Goal: Check status: Check status

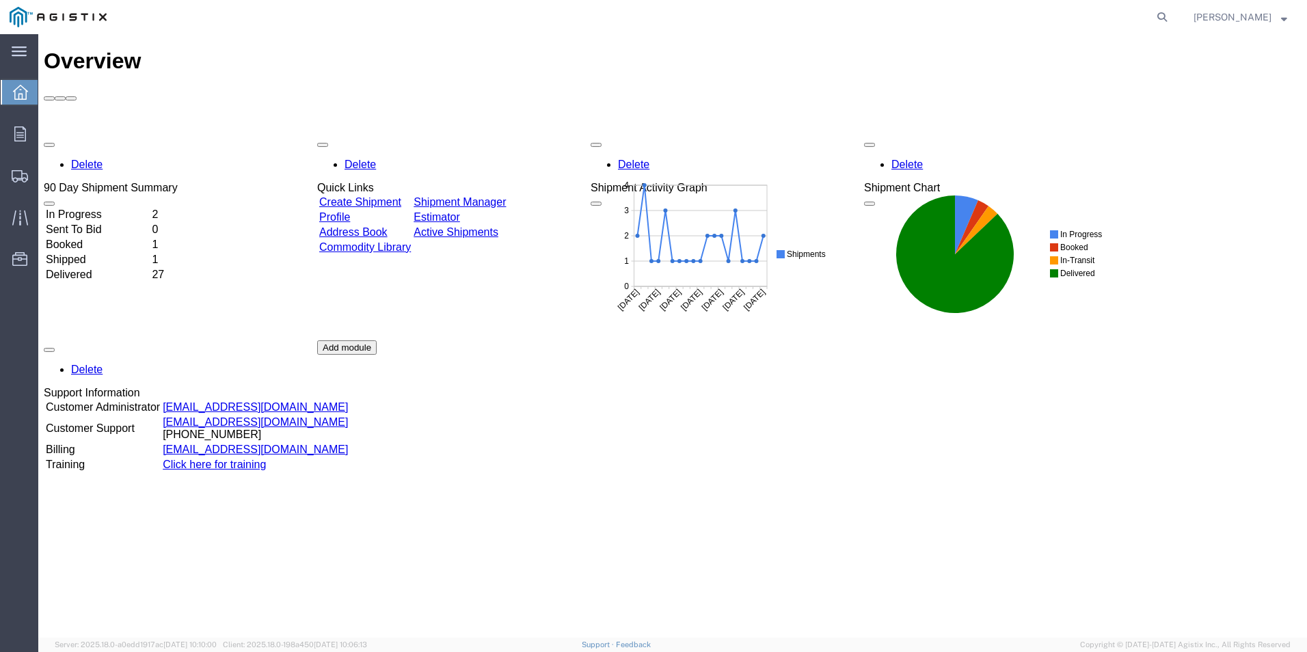
click at [141, 208] on td "In Progress" at bounding box center [97, 215] width 105 height 14
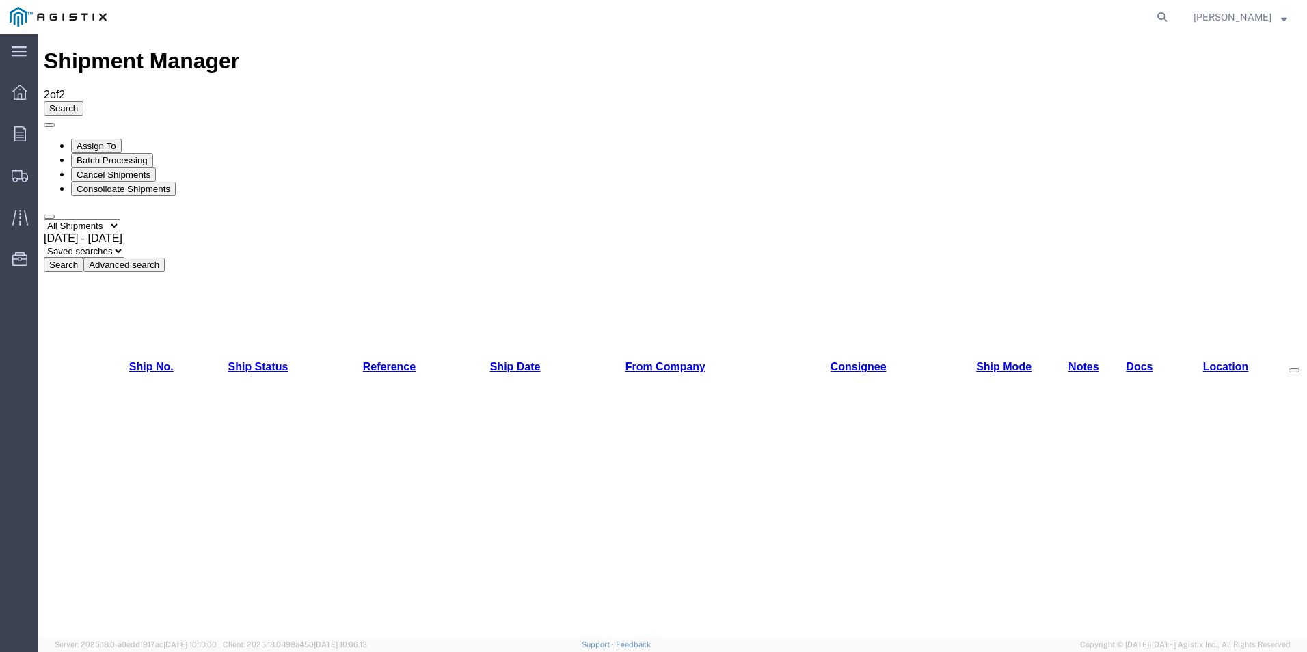
click at [25, 142] on div at bounding box center [20, 133] width 38 height 27
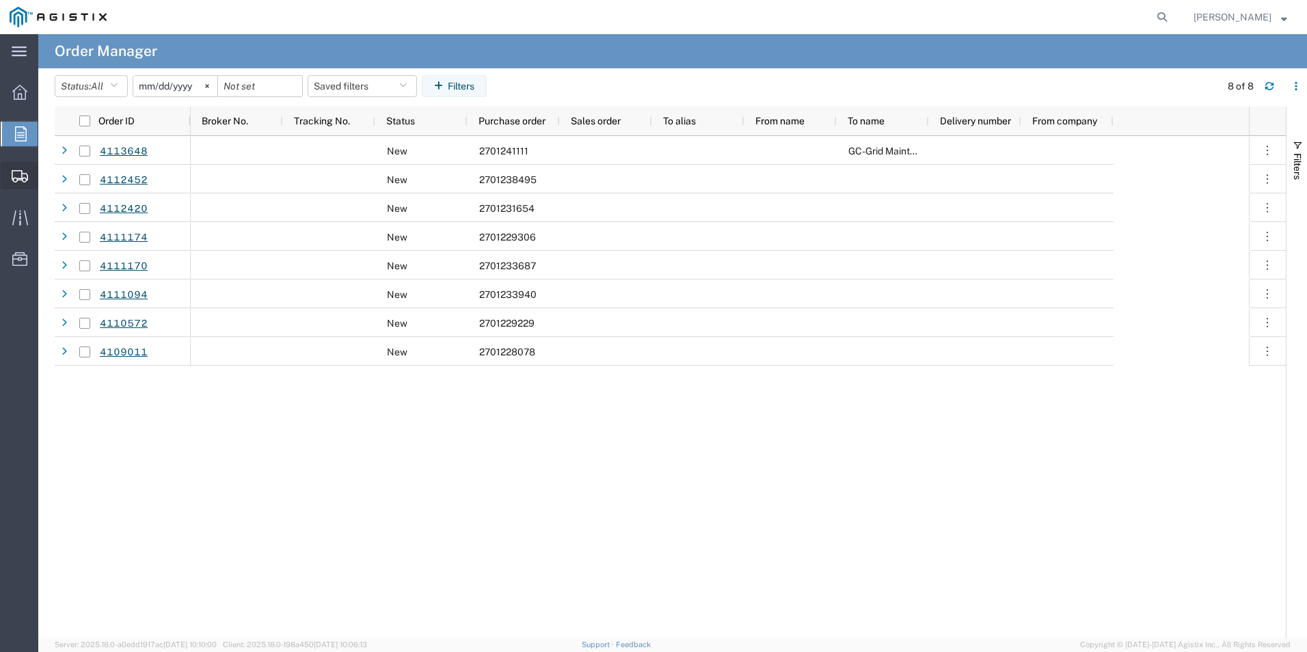
click at [0, 0] on span "Shipment Manager" at bounding box center [0, 0] width 0 height 0
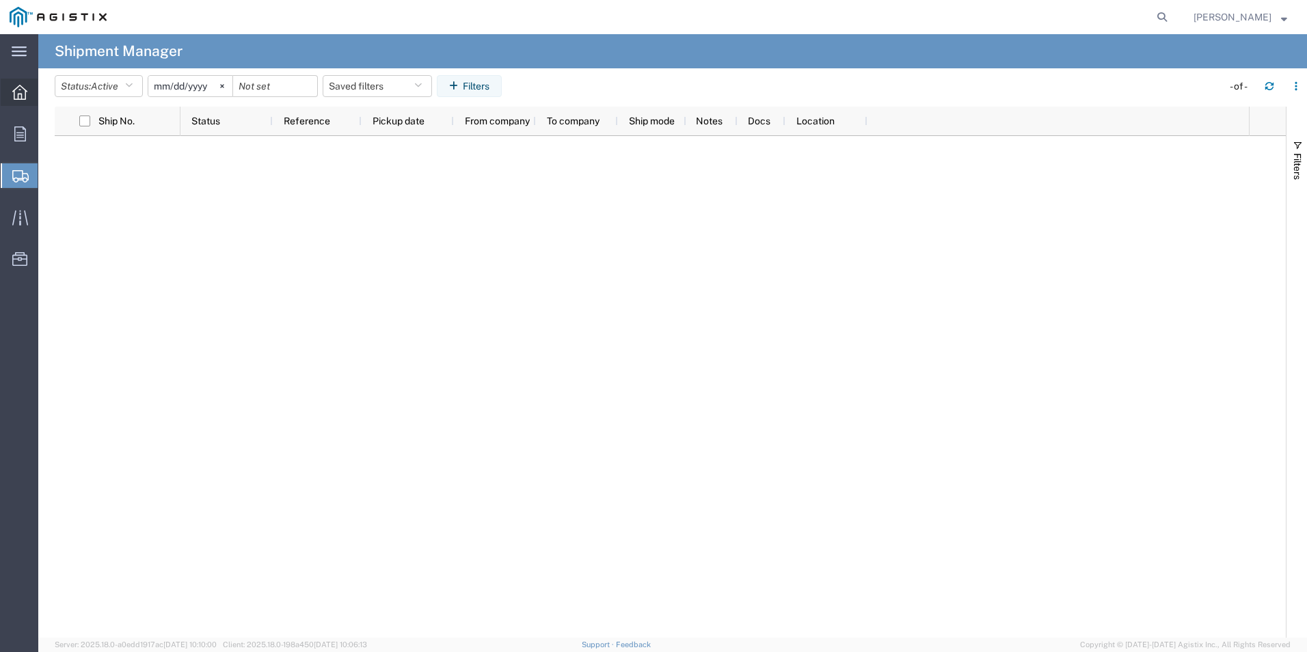
click at [13, 96] on icon at bounding box center [19, 92] width 15 height 15
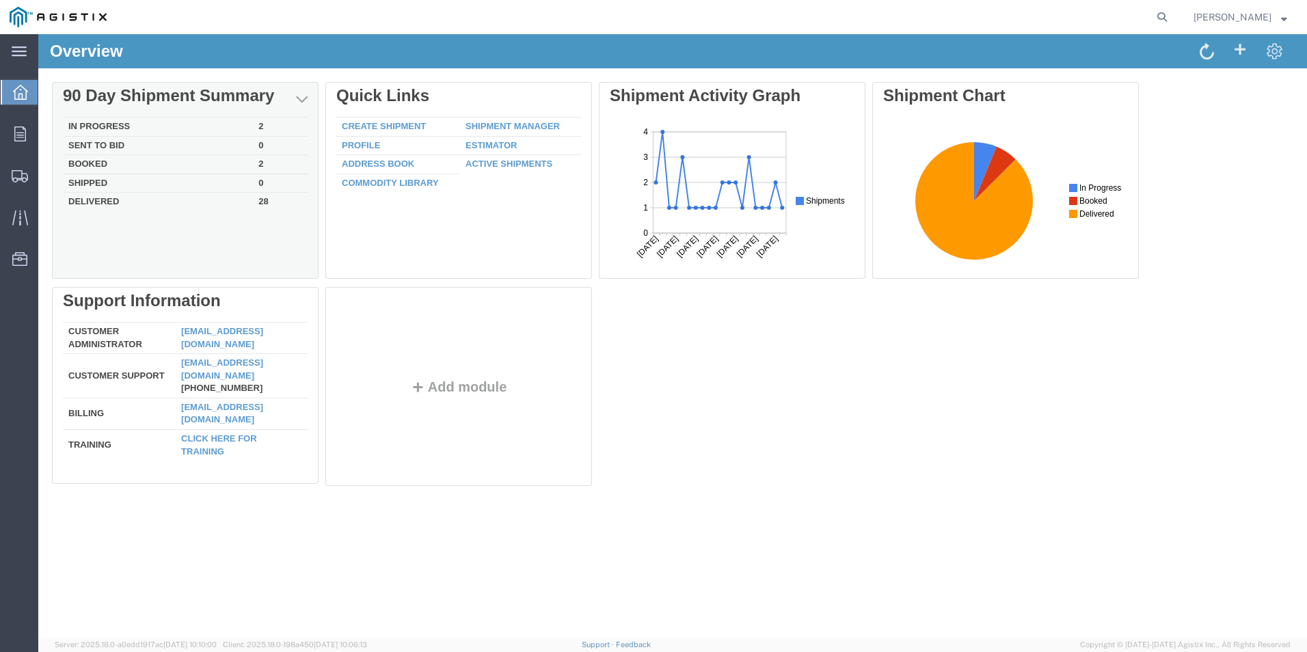
click at [94, 165] on td "Booked" at bounding box center [158, 164] width 190 height 19
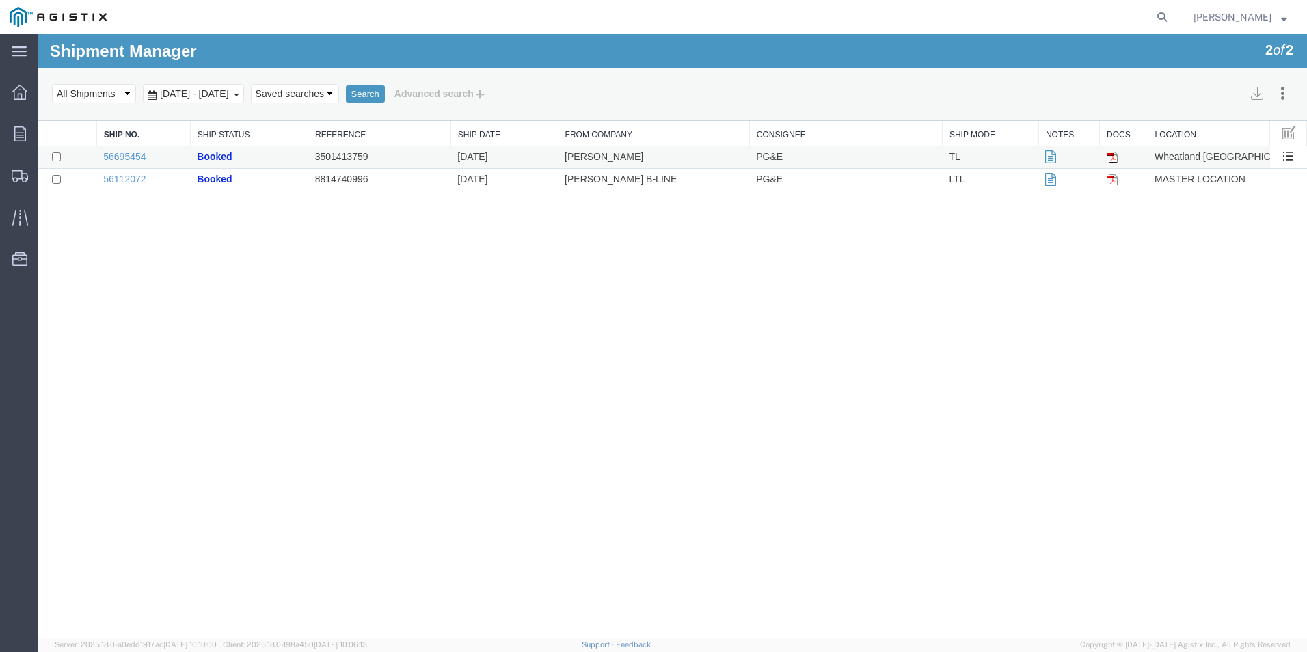
click at [365, 160] on td "3501413759" at bounding box center [379, 157] width 143 height 23
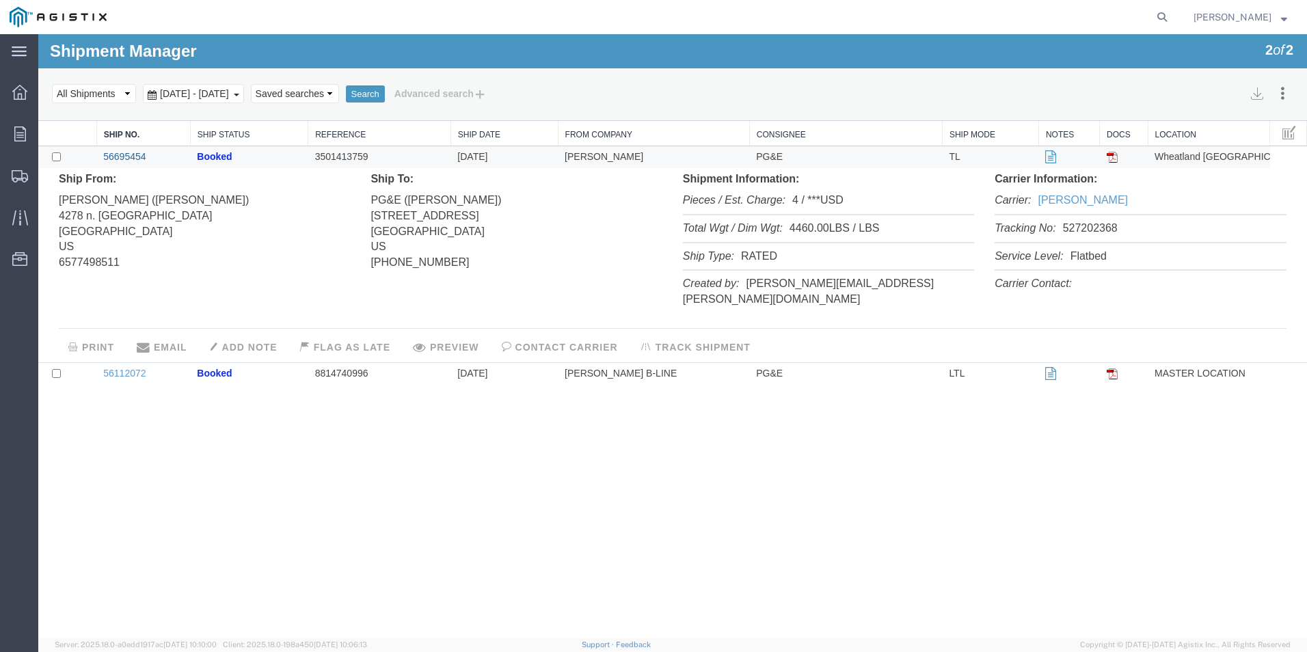
click at [138, 154] on link "56695454" at bounding box center [124, 156] width 42 height 11
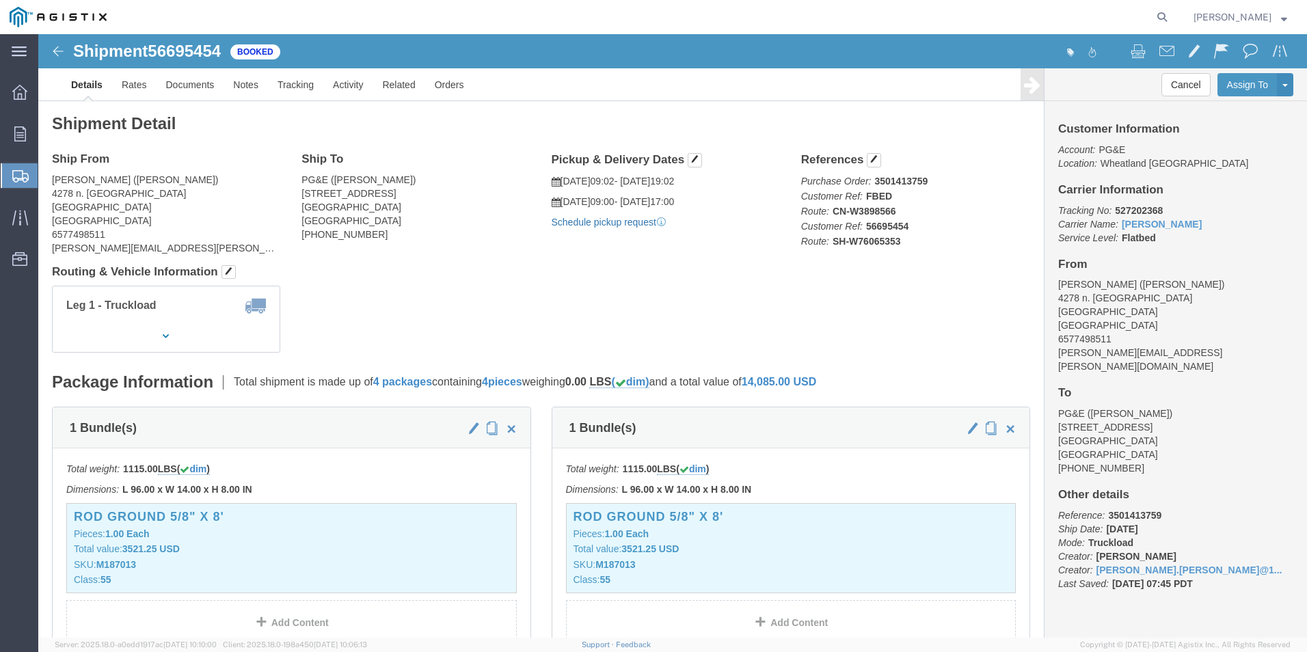
click link "Schedule pickup request"
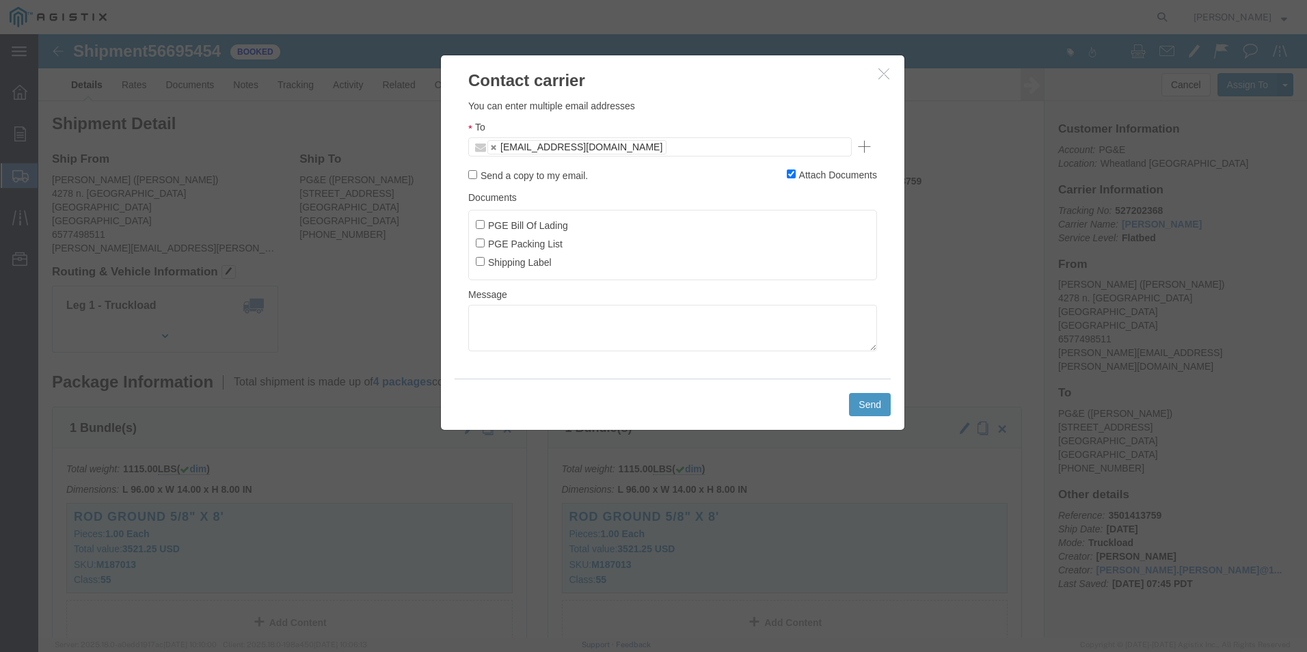
click ul "[EMAIL_ADDRESS][DOMAIN_NAME]"
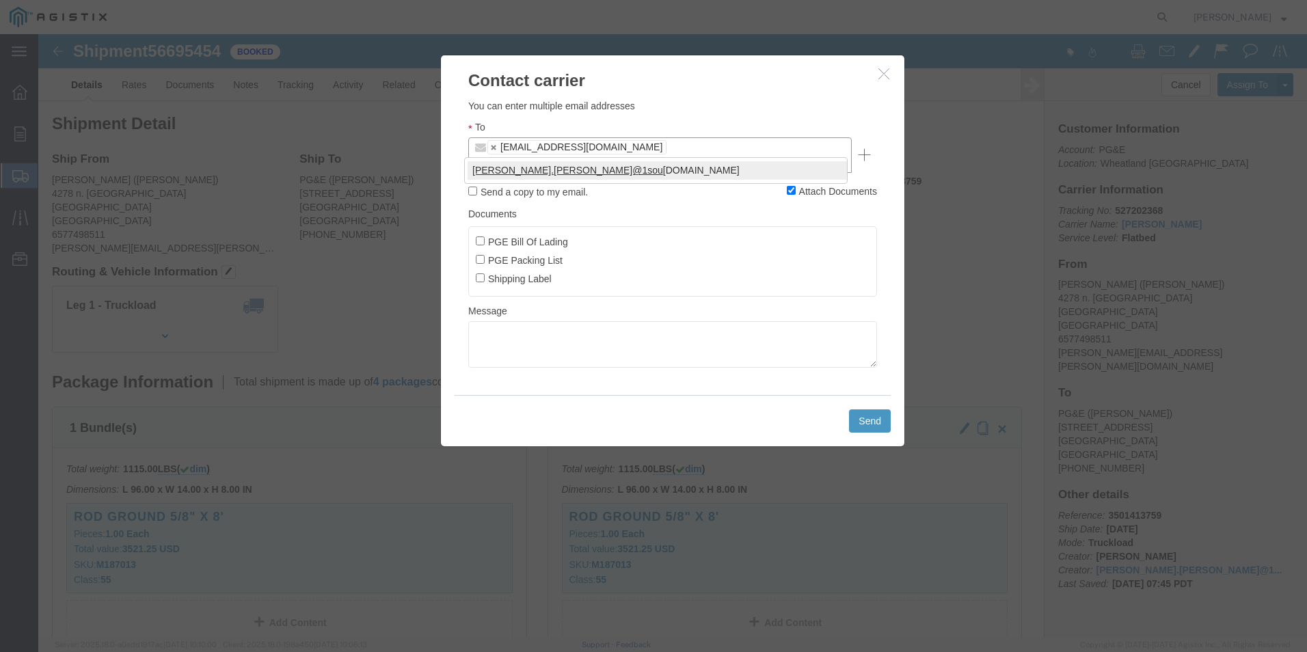
type input "[PERSON_NAME].[PERSON_NAME]@1sou"
type input "[EMAIL_ADDRESS][DOMAIN_NAME],[PERSON_NAME][DOMAIN_NAME][EMAIL_ADDRESS][PERSON_N…"
click input "PGE Bill Of Lading"
checkbox input "true"
click button "Send"
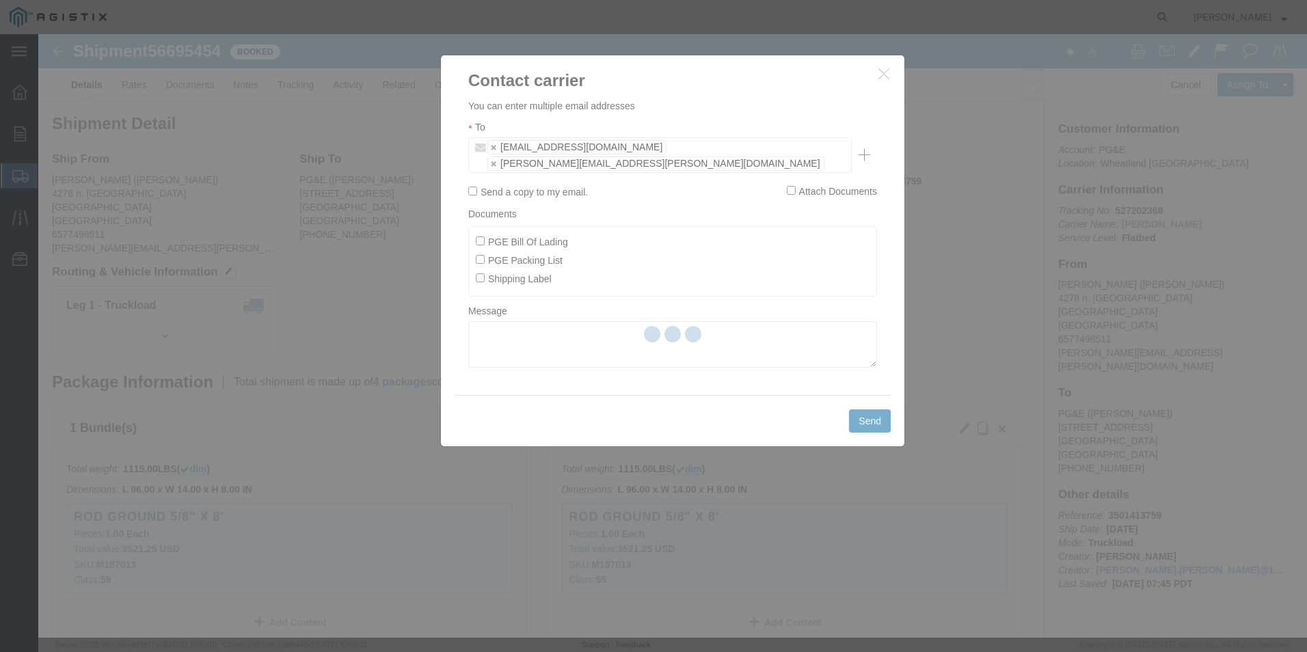
checkbox input "false"
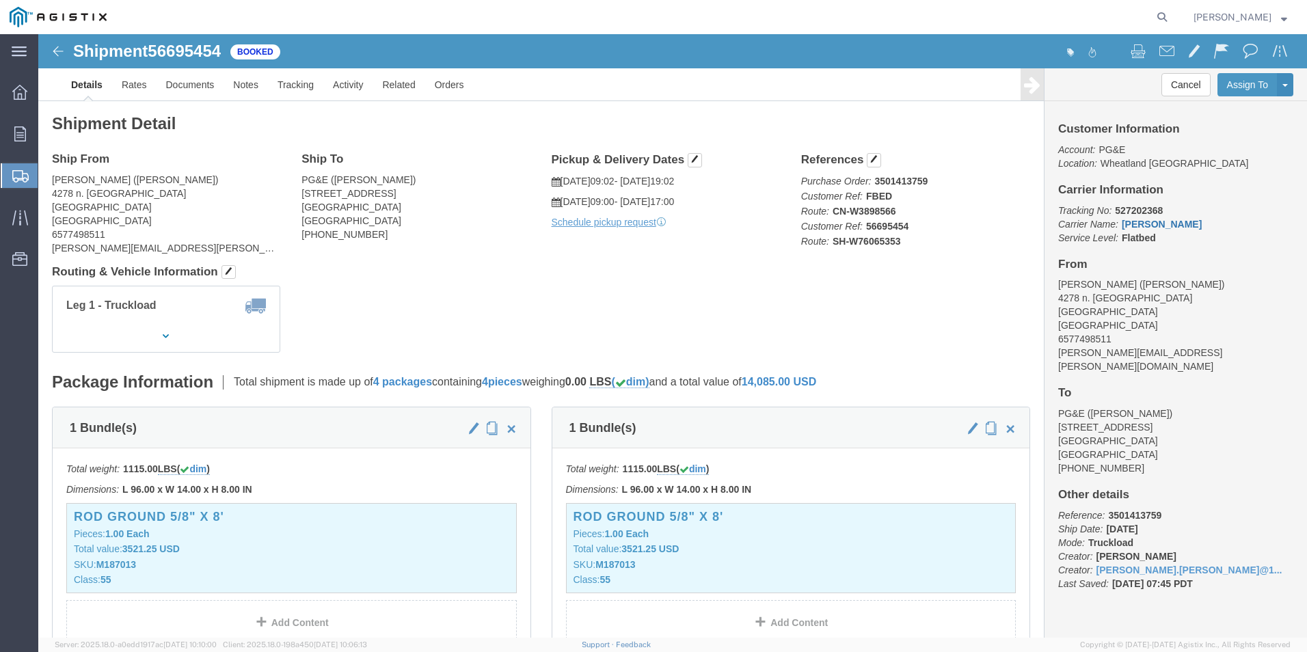
click link "[PERSON_NAME]"
click link "Rates"
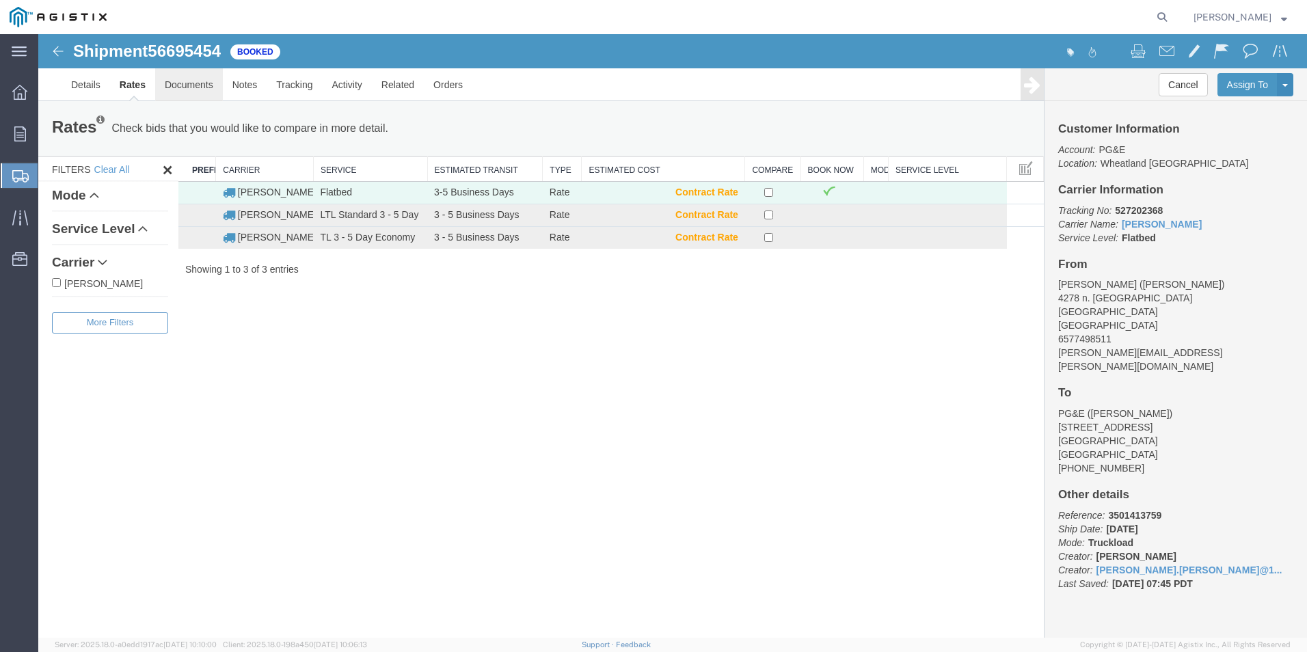
click at [182, 91] on link "Documents" at bounding box center [189, 84] width 68 height 33
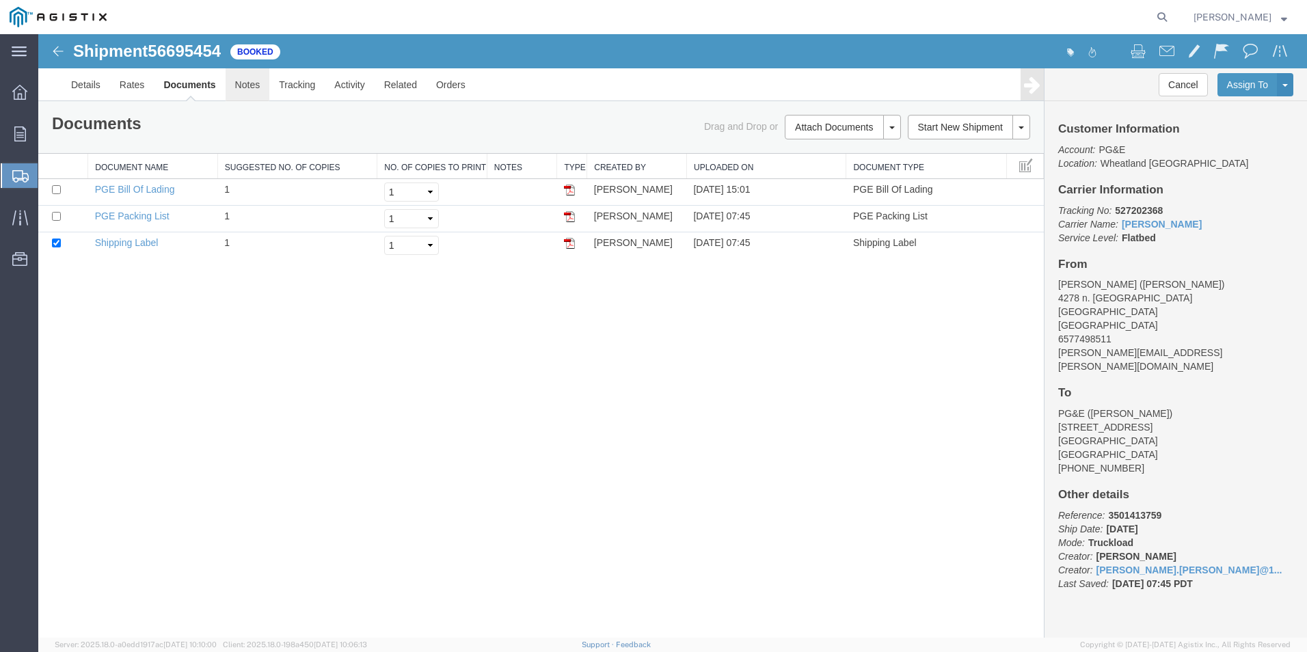
click at [249, 87] on link "Notes" at bounding box center [248, 84] width 44 height 33
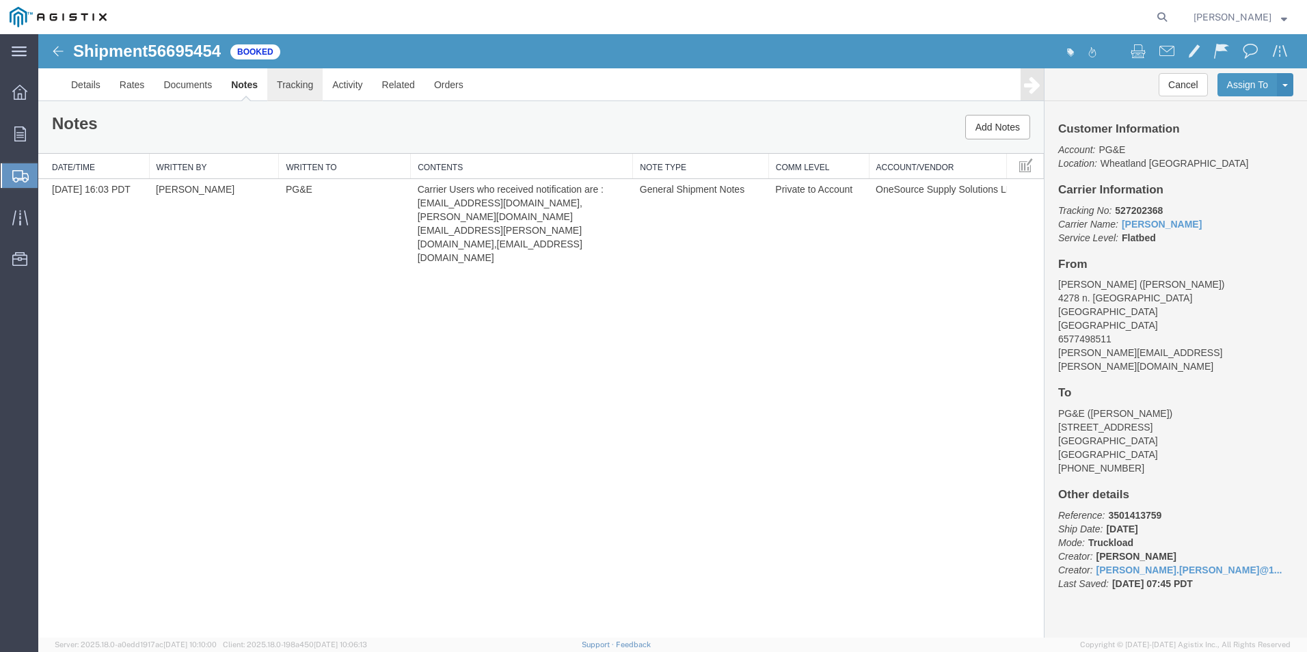
click at [280, 85] on link "Tracking" at bounding box center [294, 84] width 55 height 33
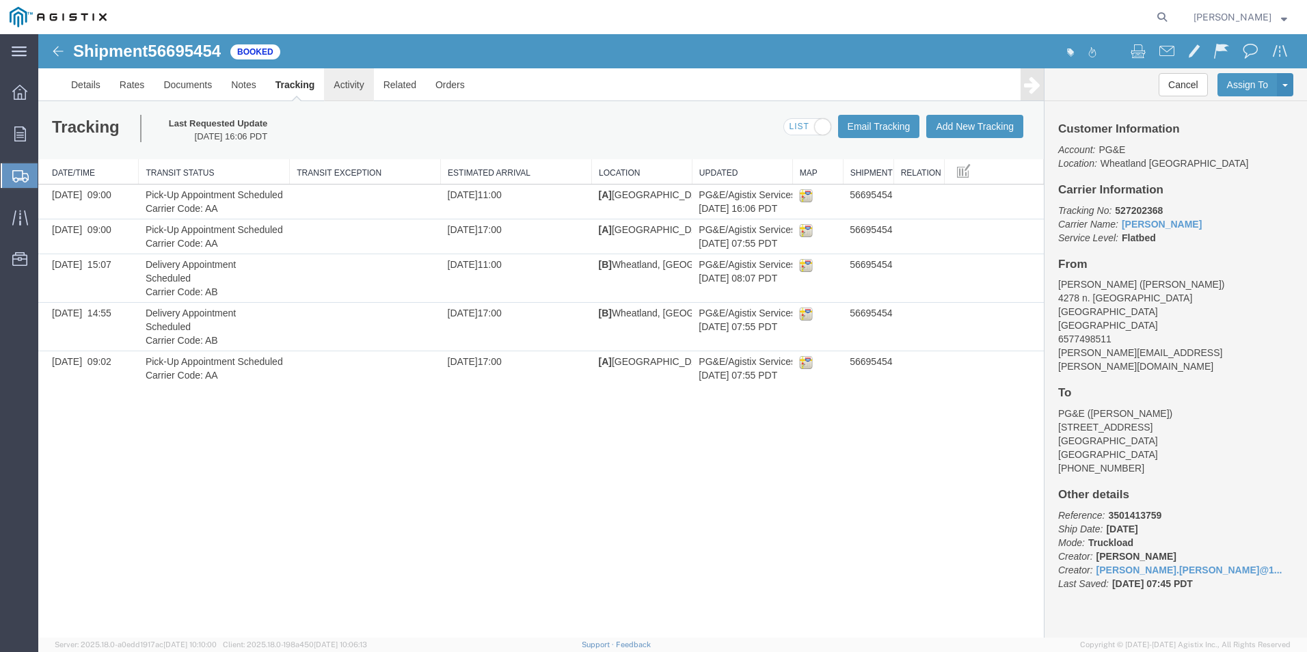
click at [355, 87] on link "Activity" at bounding box center [348, 84] width 49 height 33
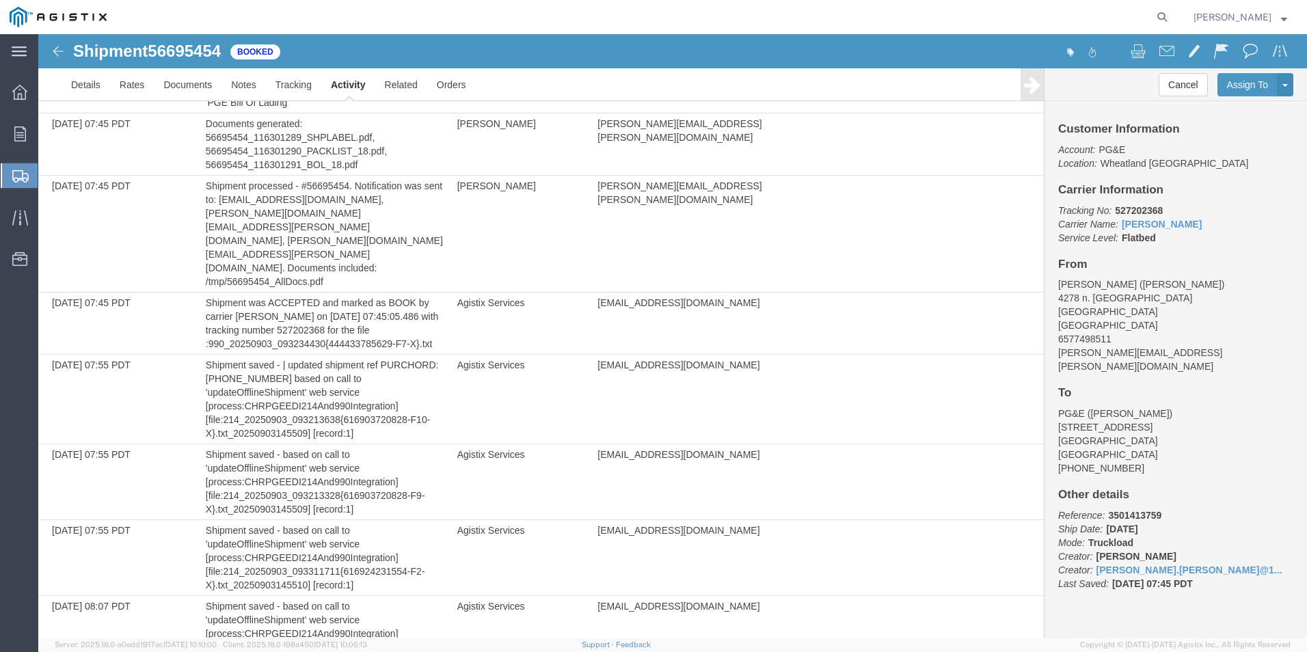
scroll to position [1392, 0]
